Goal: Answer question/provide support: Answer question/provide support

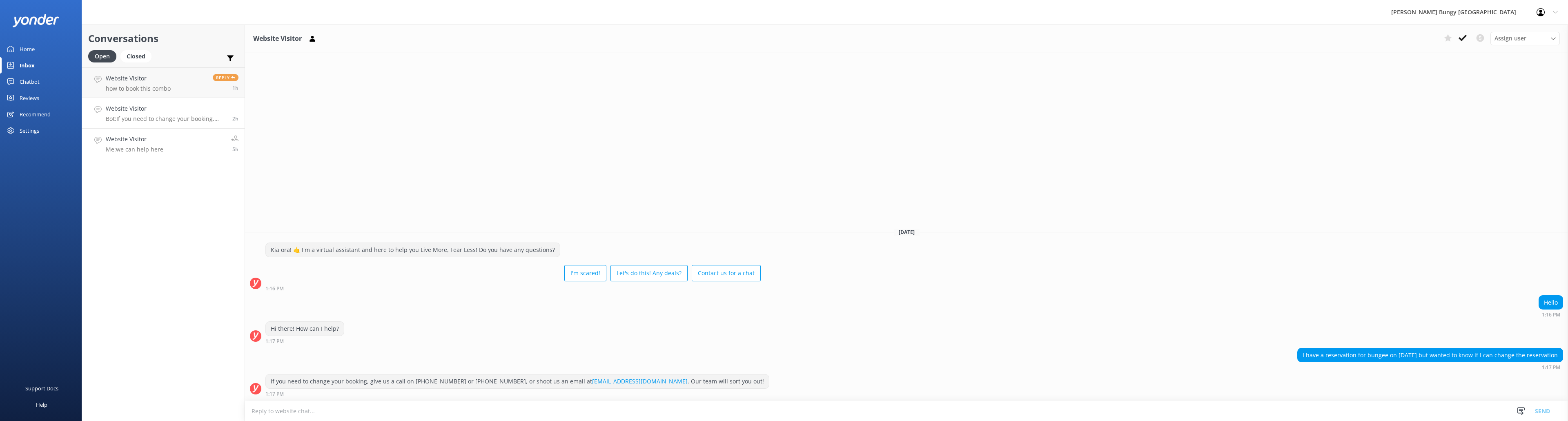
click at [180, 143] on link "Website Visitor Me: we can help here 5h" at bounding box center [163, 144] width 163 height 31
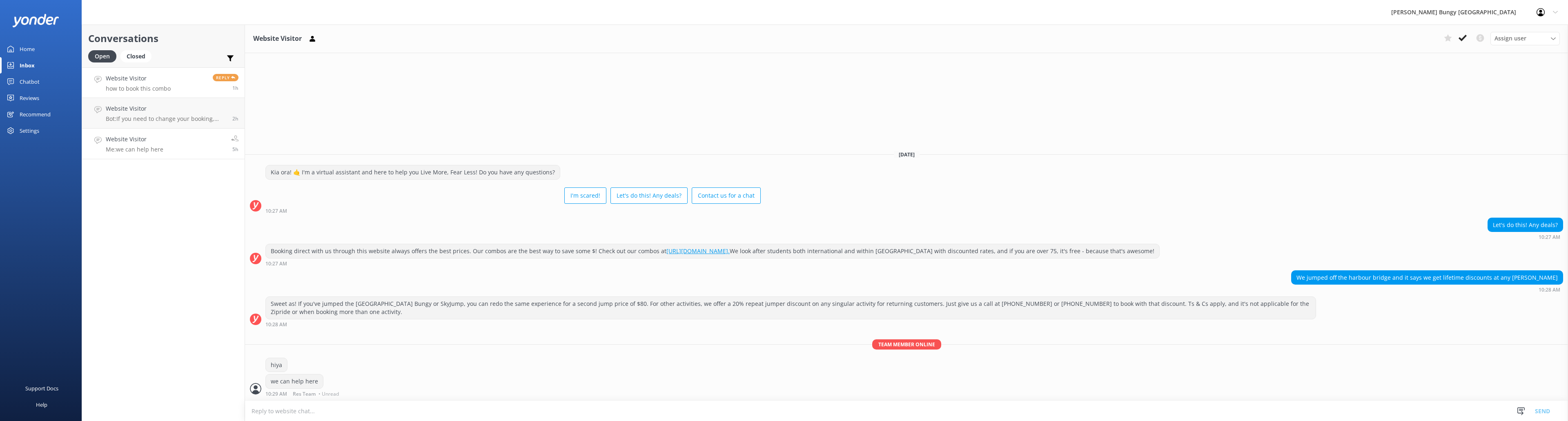
click at [161, 89] on p "how to book this combo" at bounding box center [138, 88] width 65 height 7
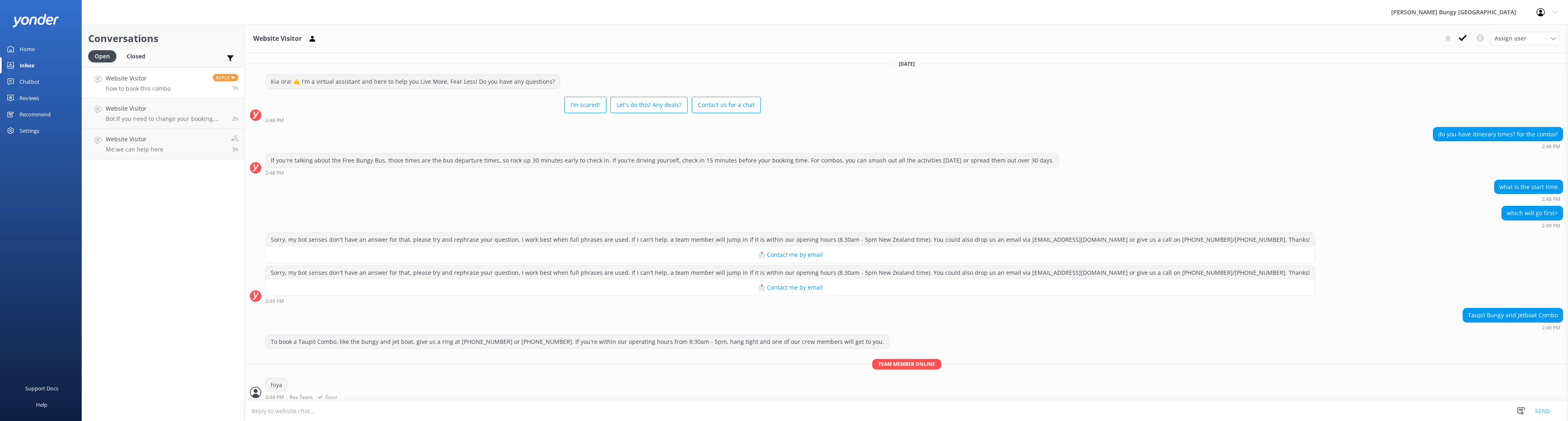
scroll to position [152, 0]
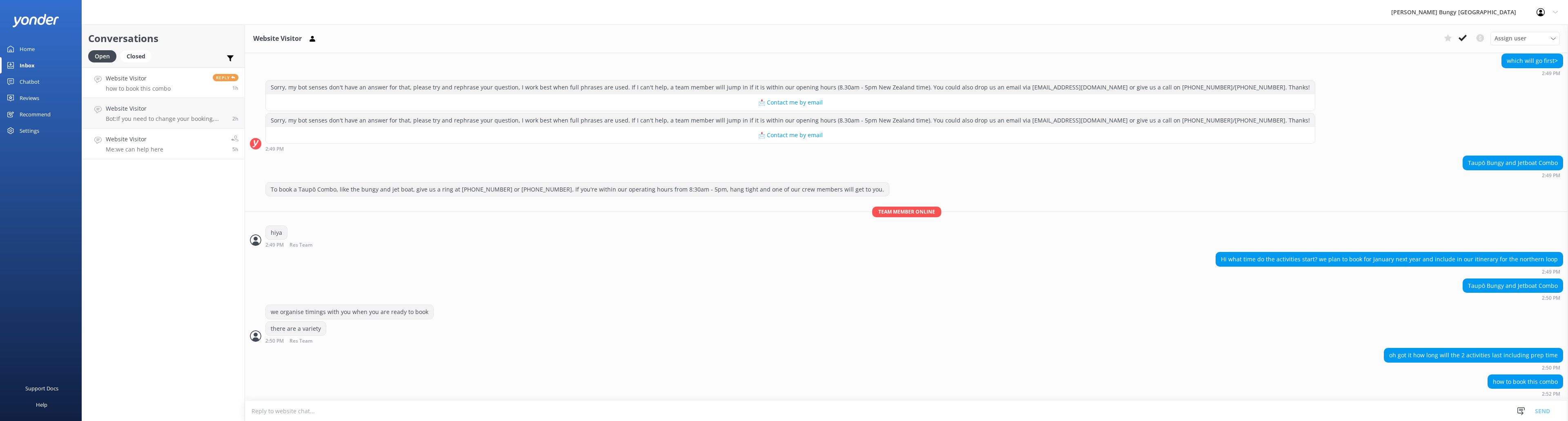
click at [154, 148] on p "Me: we can help here" at bounding box center [135, 149] width 58 height 7
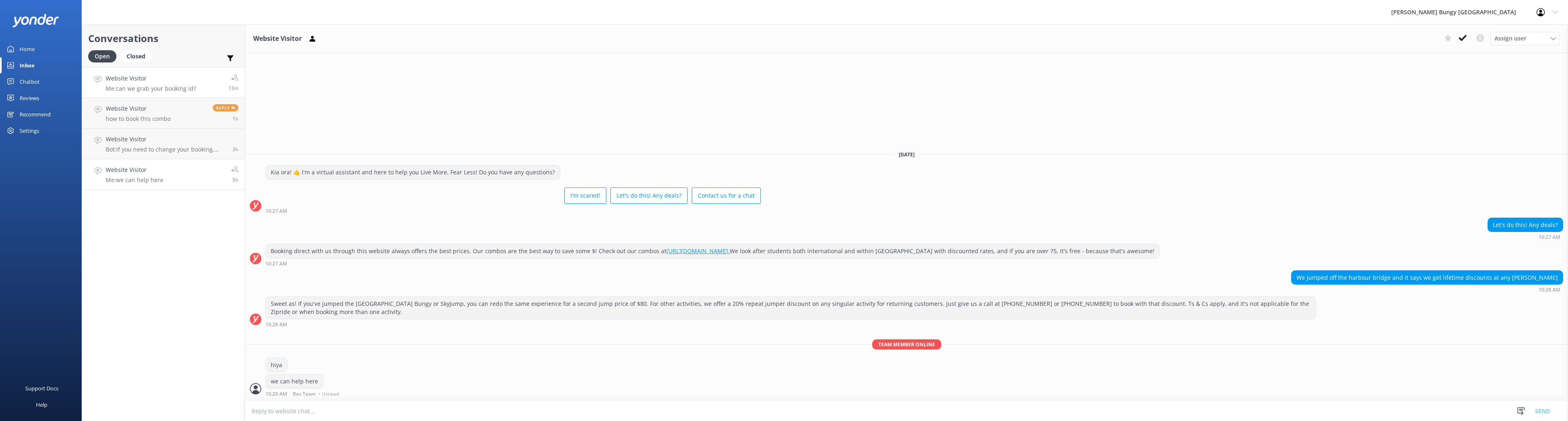
click at [157, 72] on link "Website Visitor Me: can we grab your booking id? 13m" at bounding box center [163, 83] width 163 height 31
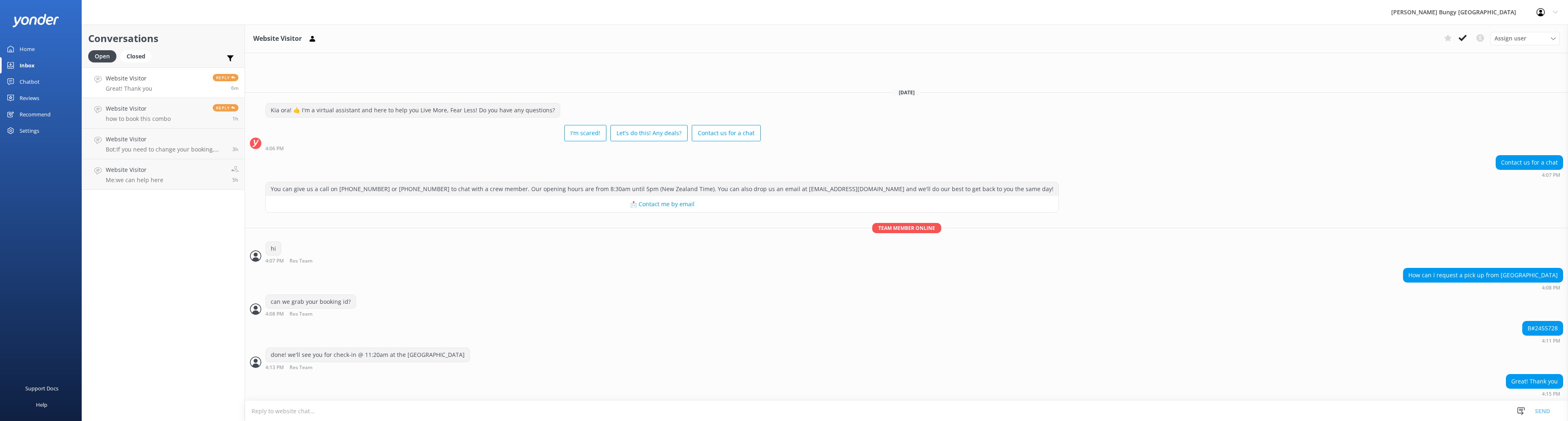
click at [1555, 326] on div "B#2455728" at bounding box center [1542, 328] width 40 height 14
copy div "2455728"
click at [348, 408] on textarea at bounding box center [906, 411] width 1322 height 20
click at [149, 175] on div "Website Visitor Me: we can help here" at bounding box center [135, 174] width 58 height 18
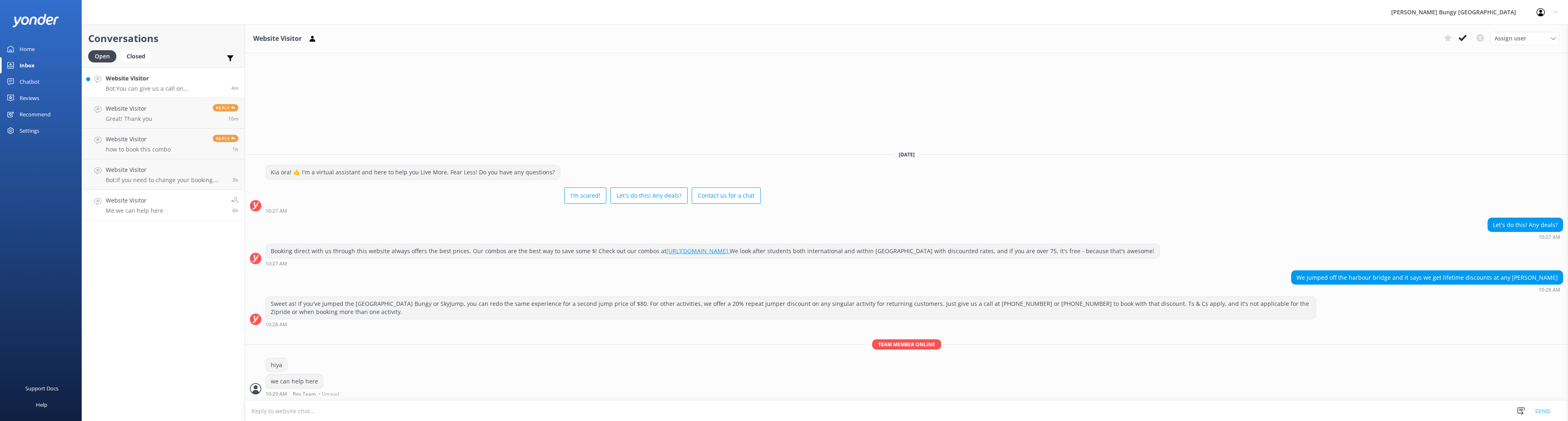
click at [158, 75] on h4 "Website Visitor" at bounding box center [165, 78] width 119 height 9
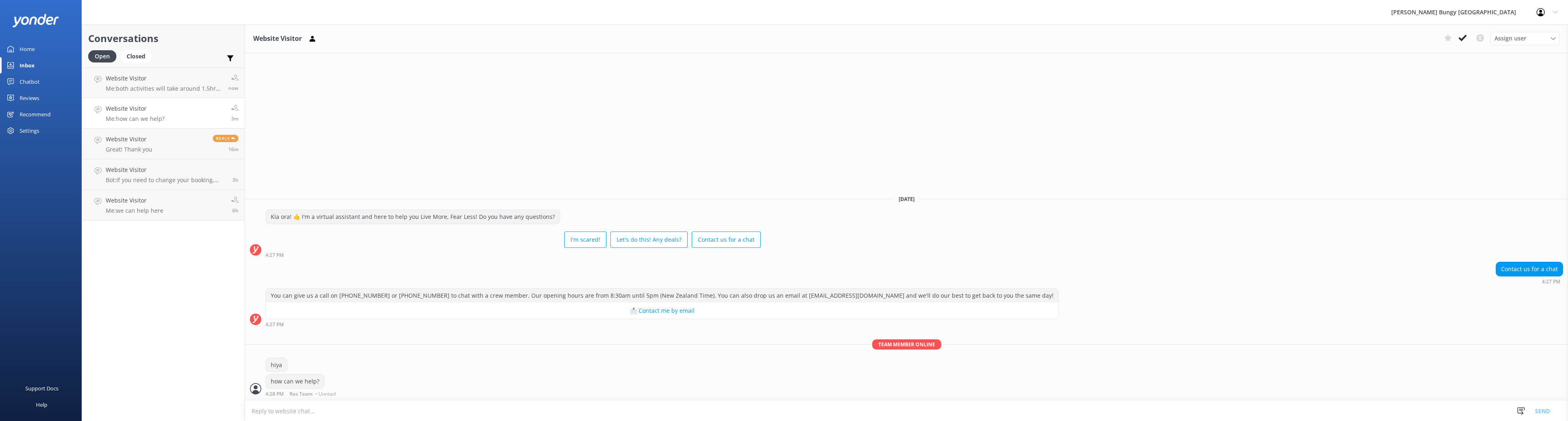
click at [155, 117] on p "Me: how can we help?" at bounding box center [135, 118] width 59 height 7
click at [161, 194] on link "Website Visitor Me: we can help here 6h" at bounding box center [163, 205] width 163 height 31
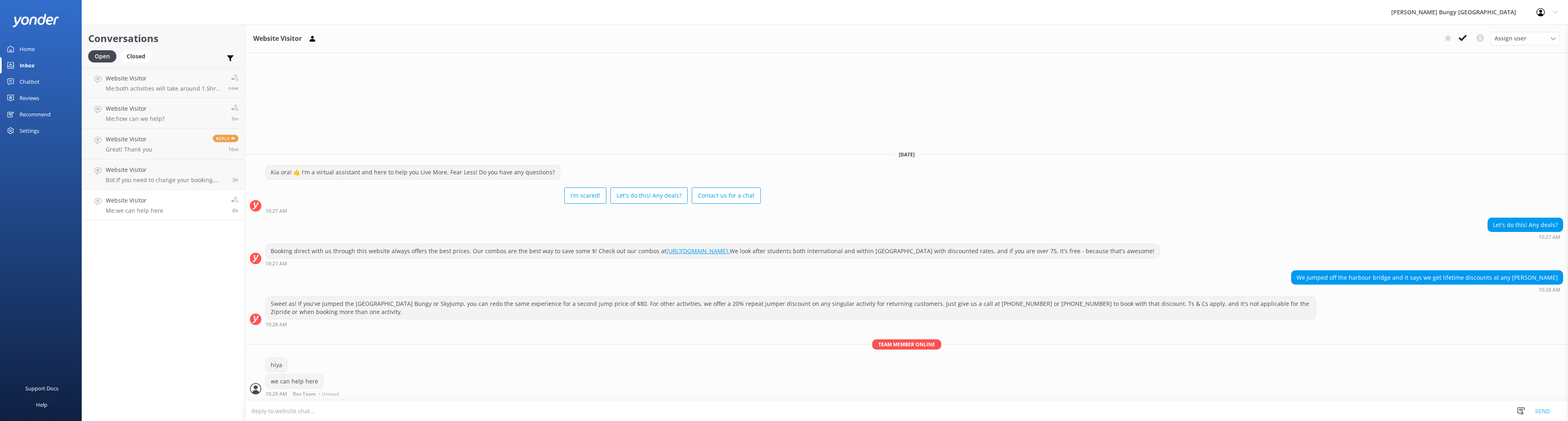
click at [198, 206] on link "Website Visitor Me: we can help here 6h" at bounding box center [163, 205] width 163 height 31
click at [1461, 34] on icon at bounding box center [1462, 38] width 8 height 8
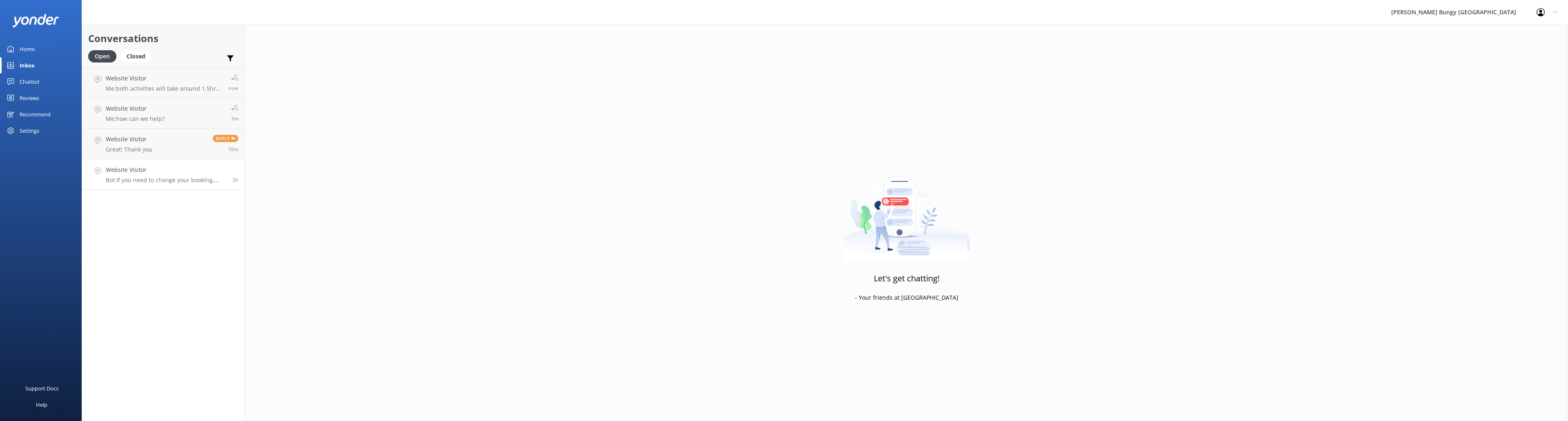
click at [169, 180] on p "Bot: If you need to change your booking, give us a call on 0800 286 4958 or +64…" at bounding box center [165, 180] width 120 height 7
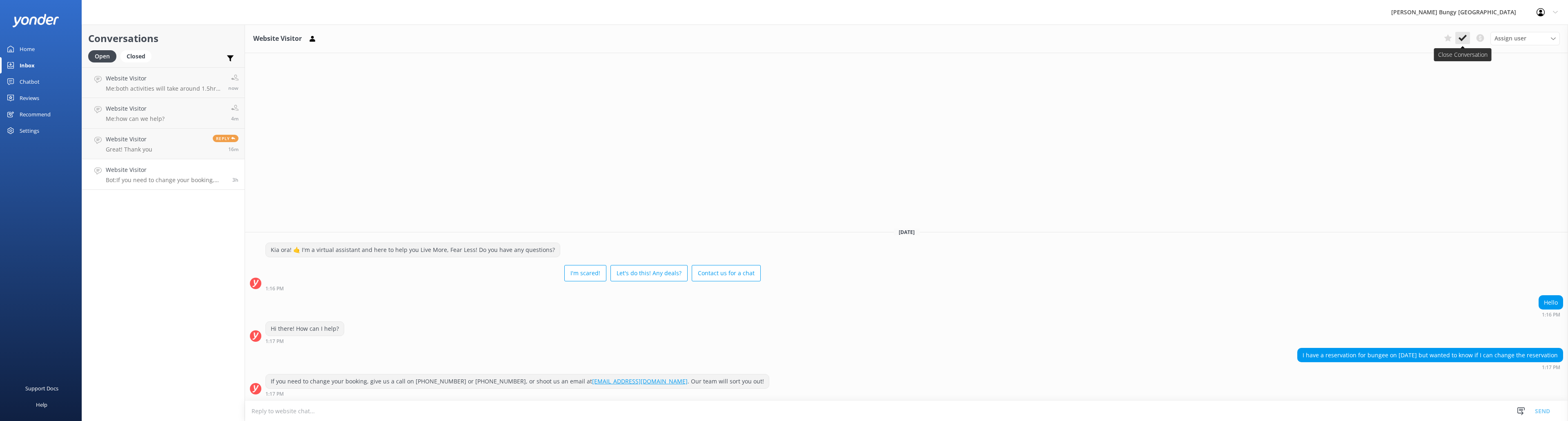
click at [1463, 32] on button at bounding box center [1462, 38] width 15 height 12
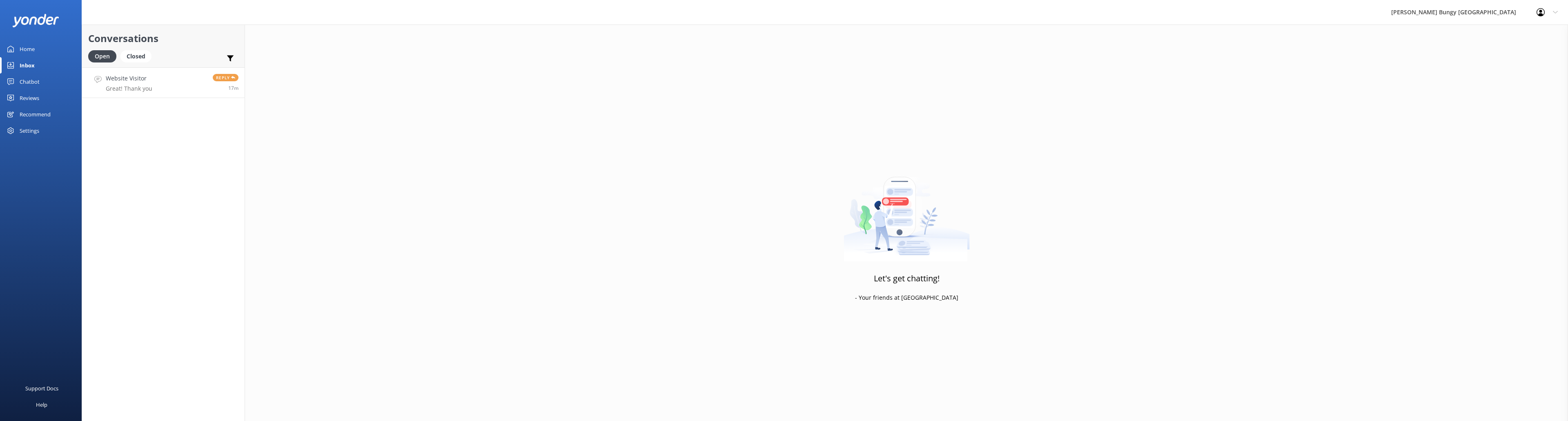
click at [185, 83] on link "Website Visitor Great! Thank you Reply 17m" at bounding box center [163, 83] width 163 height 31
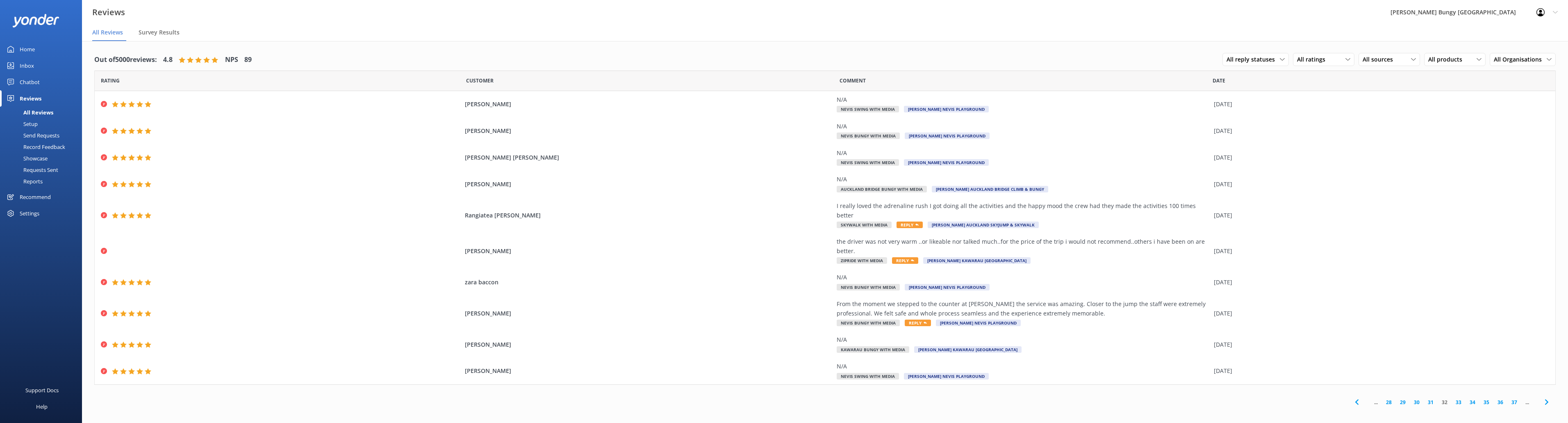
scroll to position [16, 0]
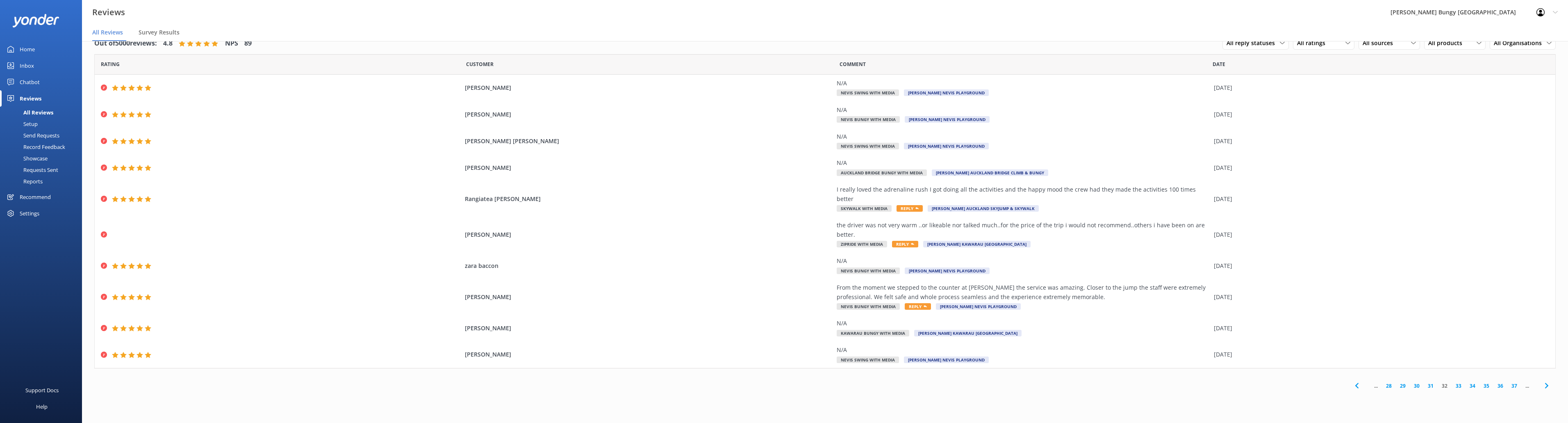
click at [1458, 382] on link "33" at bounding box center [1459, 386] width 14 height 8
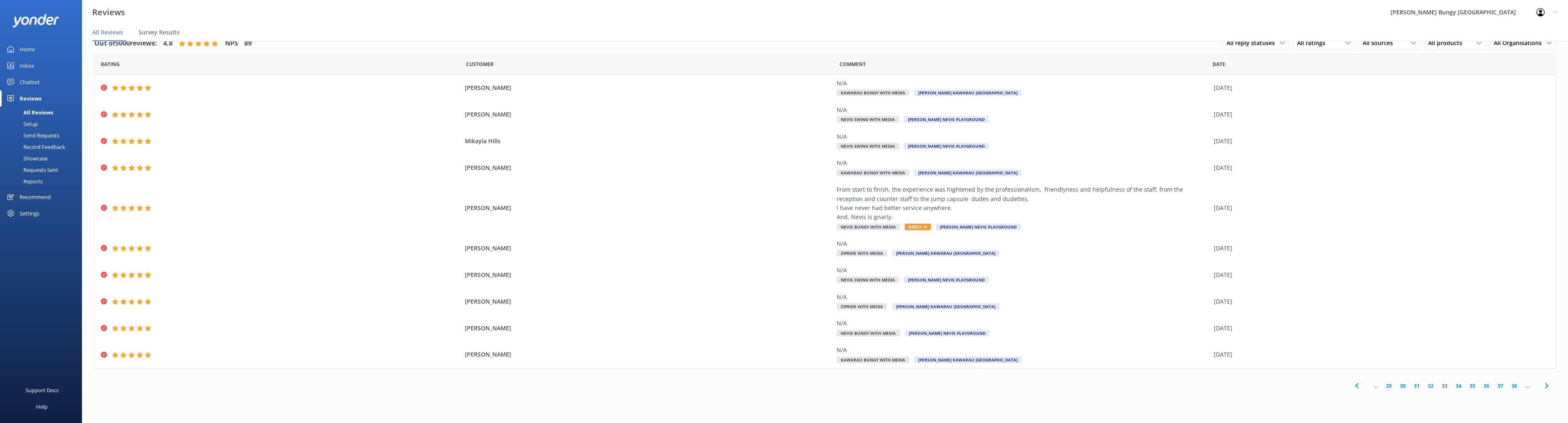
click at [1461, 386] on link "34" at bounding box center [1459, 386] width 14 height 8
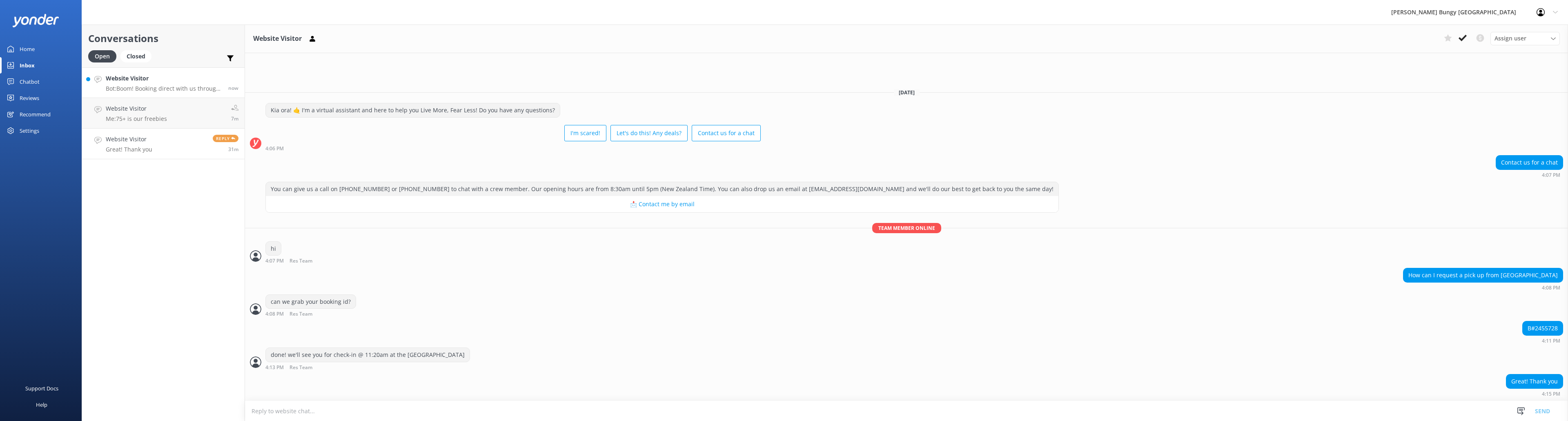
click at [173, 81] on h4 "Website Visitor" at bounding box center [163, 78] width 116 height 9
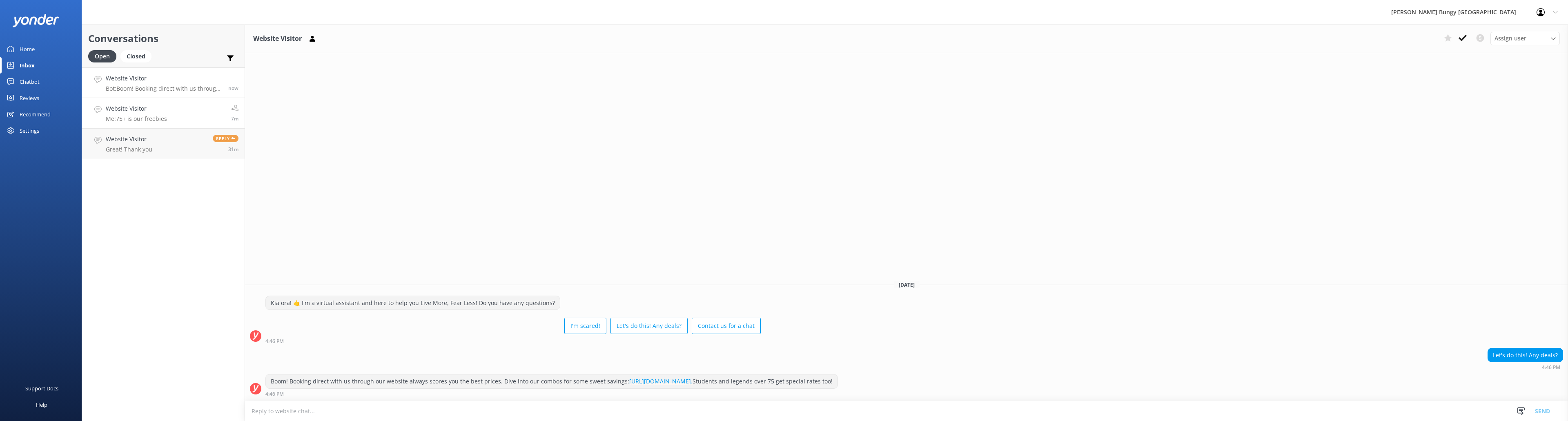
click at [157, 116] on p "Me: 75+ is our freebies" at bounding box center [136, 118] width 61 height 7
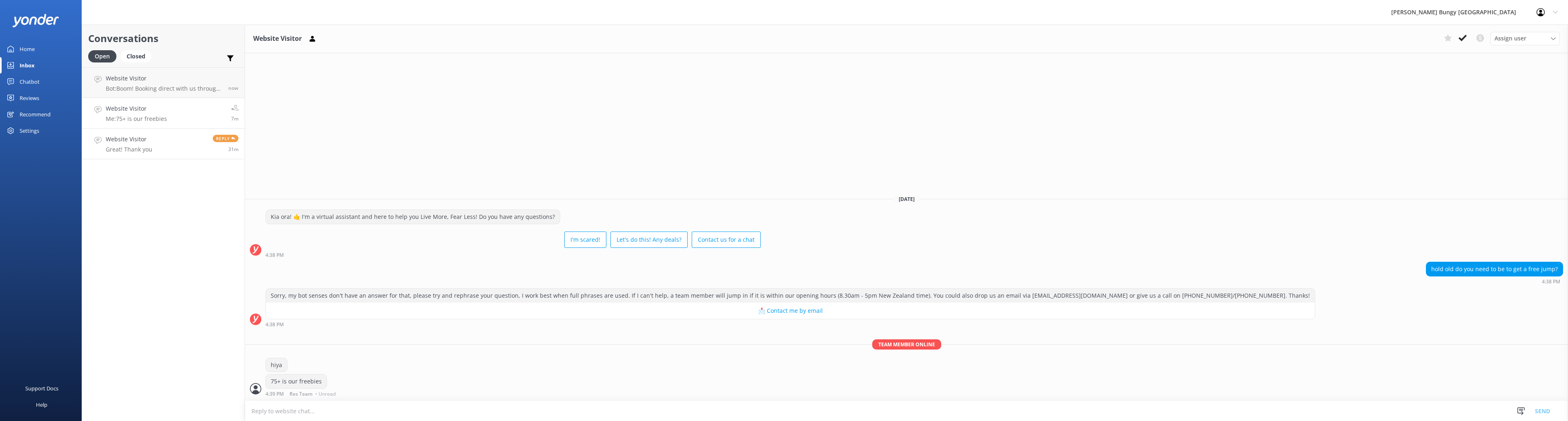
click at [148, 143] on h4 "Website Visitor" at bounding box center [128, 139] width 46 height 9
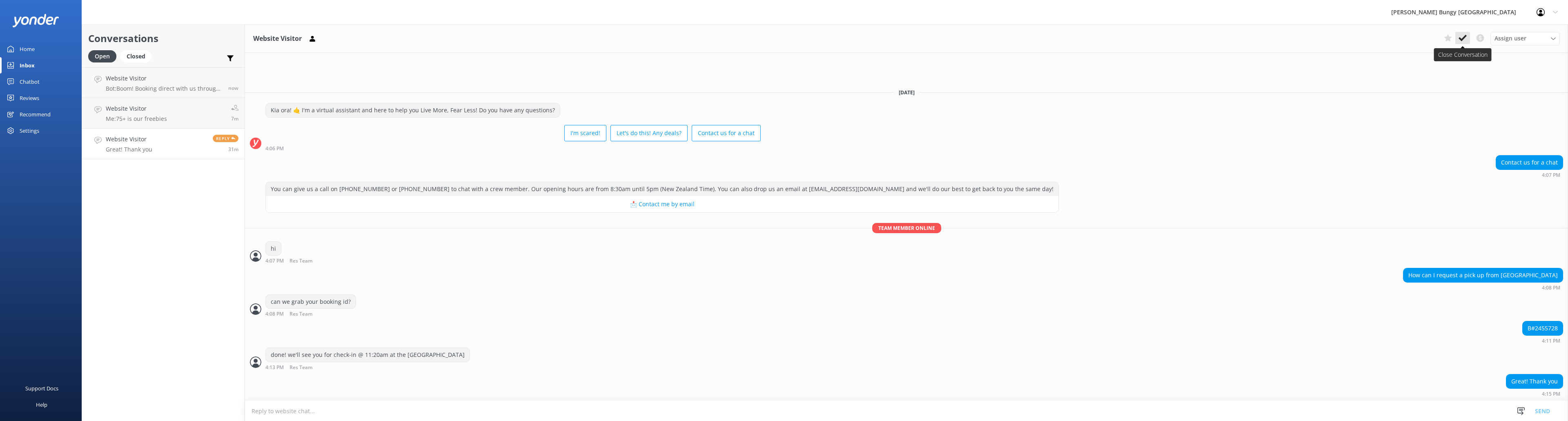
click at [1467, 38] on button at bounding box center [1462, 38] width 15 height 12
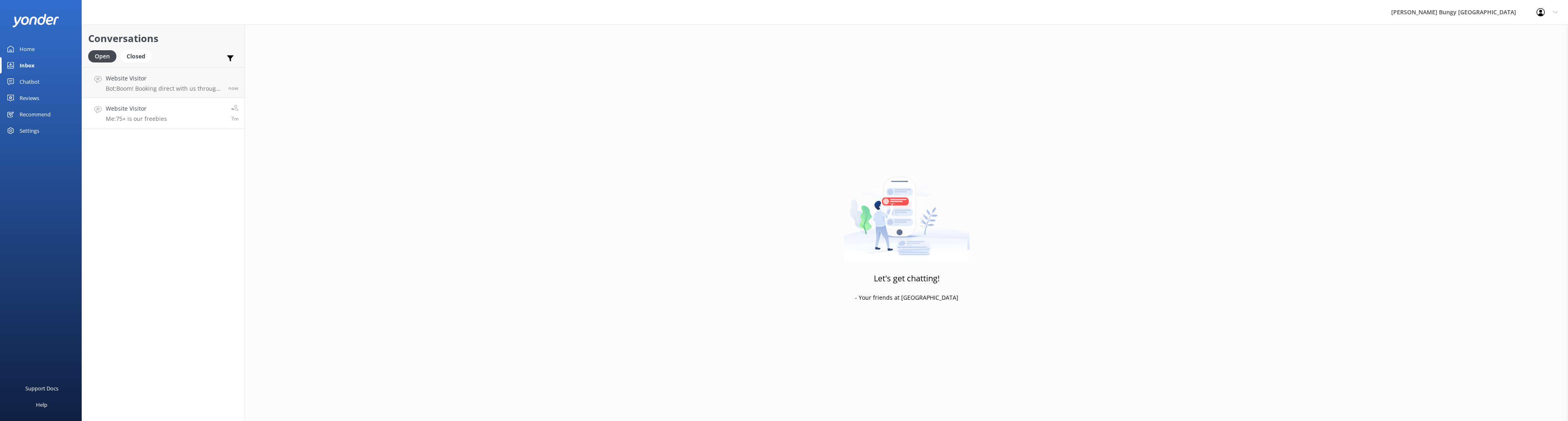
click at [182, 118] on link "Website Visitor Me: 75+ is our freebies 7m" at bounding box center [163, 114] width 163 height 31
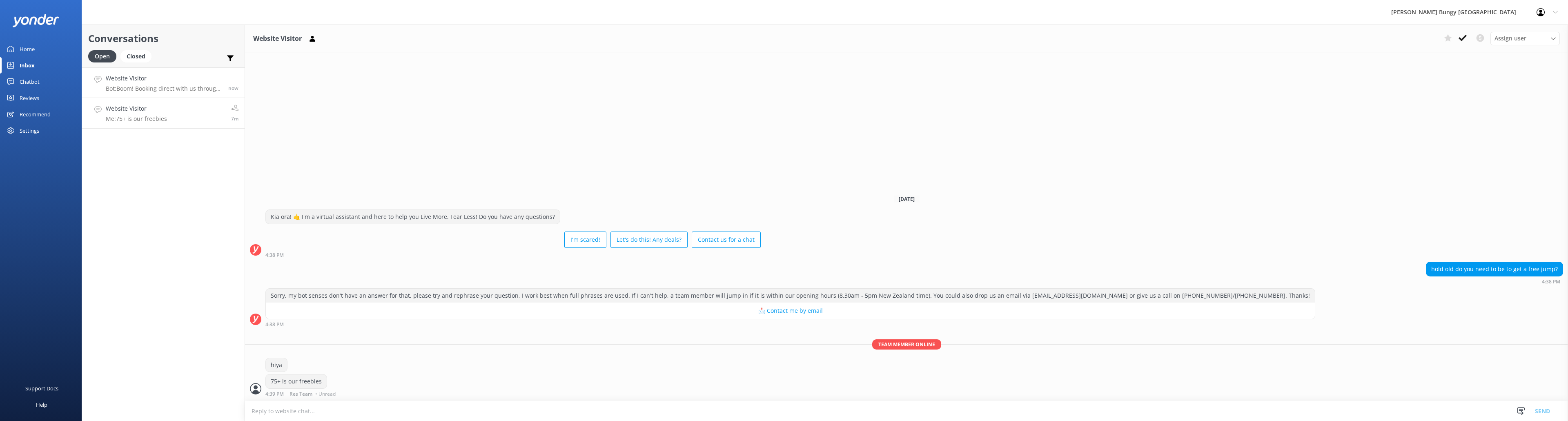
click at [176, 87] on p "Bot: Boom! Booking direct with us through our website always scores you the bes…" at bounding box center [163, 88] width 116 height 7
